Goal: Find specific page/section: Find specific page/section

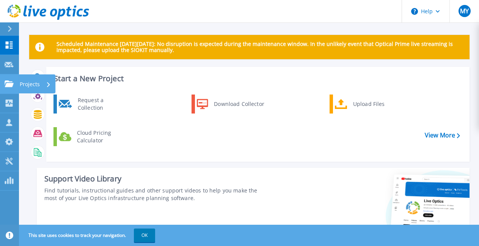
click at [10, 92] on link "Projects Projects" at bounding box center [9, 83] width 19 height 19
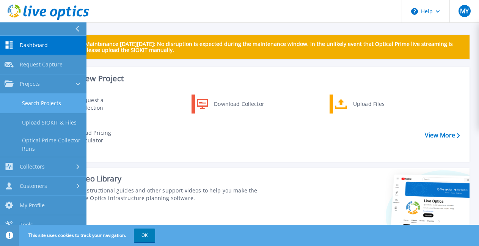
click at [43, 111] on link "Search Projects" at bounding box center [43, 103] width 86 height 19
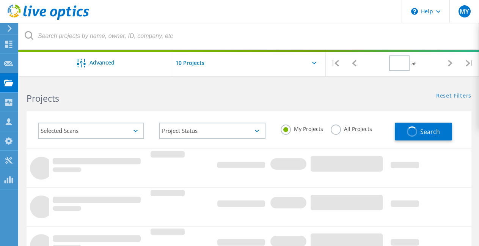
type input "1"
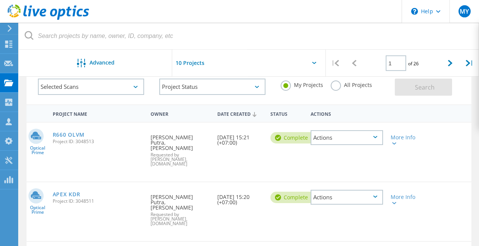
scroll to position [44, 0]
click at [80, 133] on link "R660 OLVM" at bounding box center [69, 134] width 32 height 5
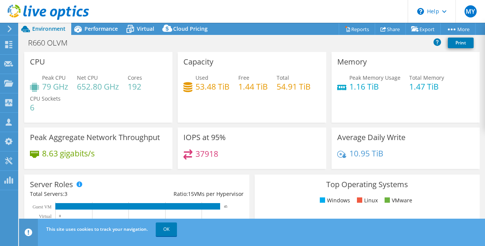
select select "USD"
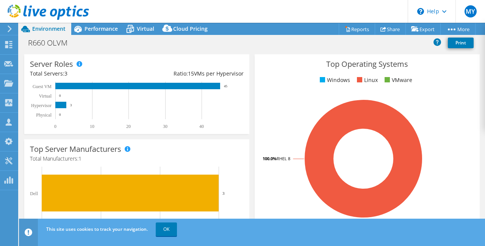
scroll to position [121, 0]
